Goal: Task Accomplishment & Management: Manage account settings

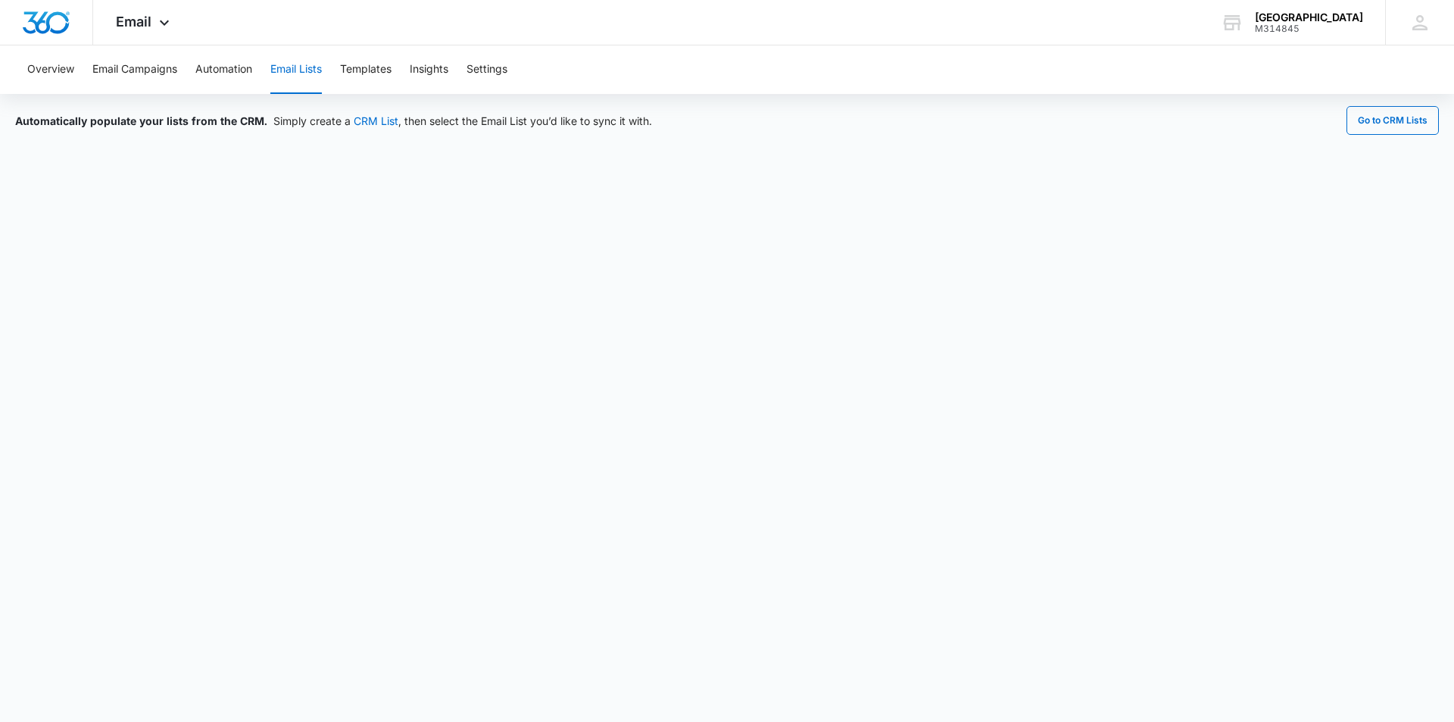
click at [297, 70] on button "Email Lists" at bounding box center [296, 69] width 52 height 48
click at [1170, 67] on div "Overview Email Campaigns Automation Email Lists Templates Insights Settings" at bounding box center [727, 69] width 1418 height 48
click at [992, 130] on div "Automatically populate your lists from the CRM. Simply create a CRM List , then…" at bounding box center [727, 120] width 1424 height 29
click at [904, 126] on div "Automatically populate your lists from the CRM. Simply create a CRM List , then…" at bounding box center [727, 120] width 1424 height 29
click at [411, 140] on div "Automatically populate your lists from the CRM. Simply create a CRM List , then…" at bounding box center [727, 385] width 1454 height 583
